Goal: Register for event/course

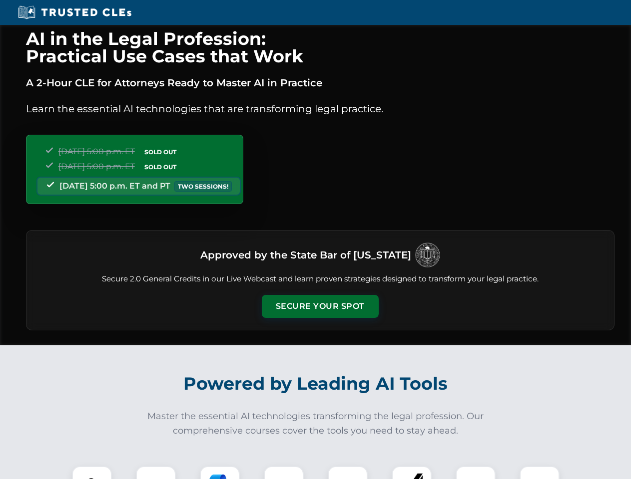
click at [320, 307] on button "Secure Your Spot" at bounding box center [320, 306] width 117 height 23
click at [92, 473] on img at bounding box center [91, 486] width 29 height 29
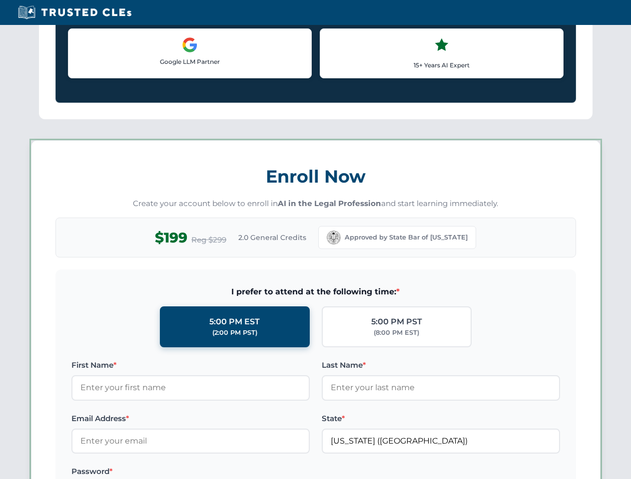
click at [156, 473] on label "Password *" at bounding box center [190, 472] width 238 height 12
click at [220, 473] on label "Password *" at bounding box center [190, 472] width 238 height 12
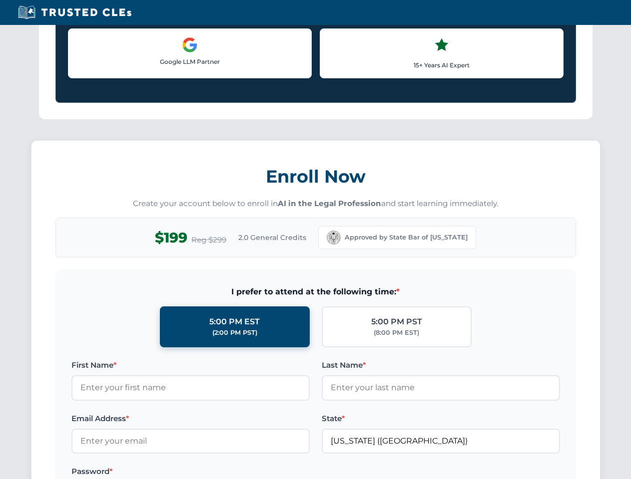
scroll to position [980, 0]
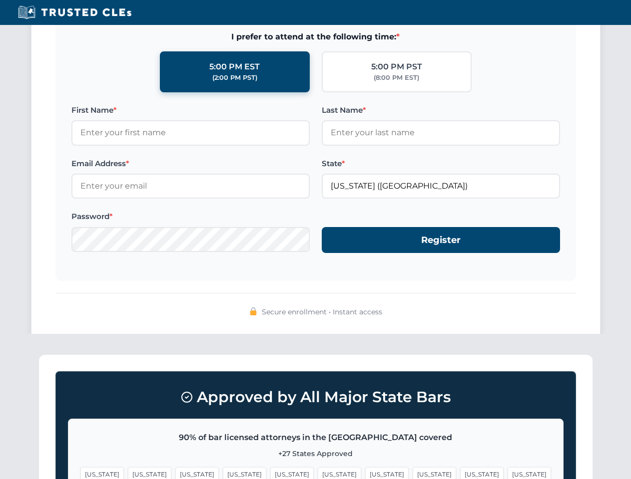
click at [365, 473] on span "[US_STATE]" at bounding box center [386, 474] width 43 height 14
click at [460, 473] on span "[US_STATE]" at bounding box center [481, 474] width 43 height 14
